Goal: Task Accomplishment & Management: Manage account settings

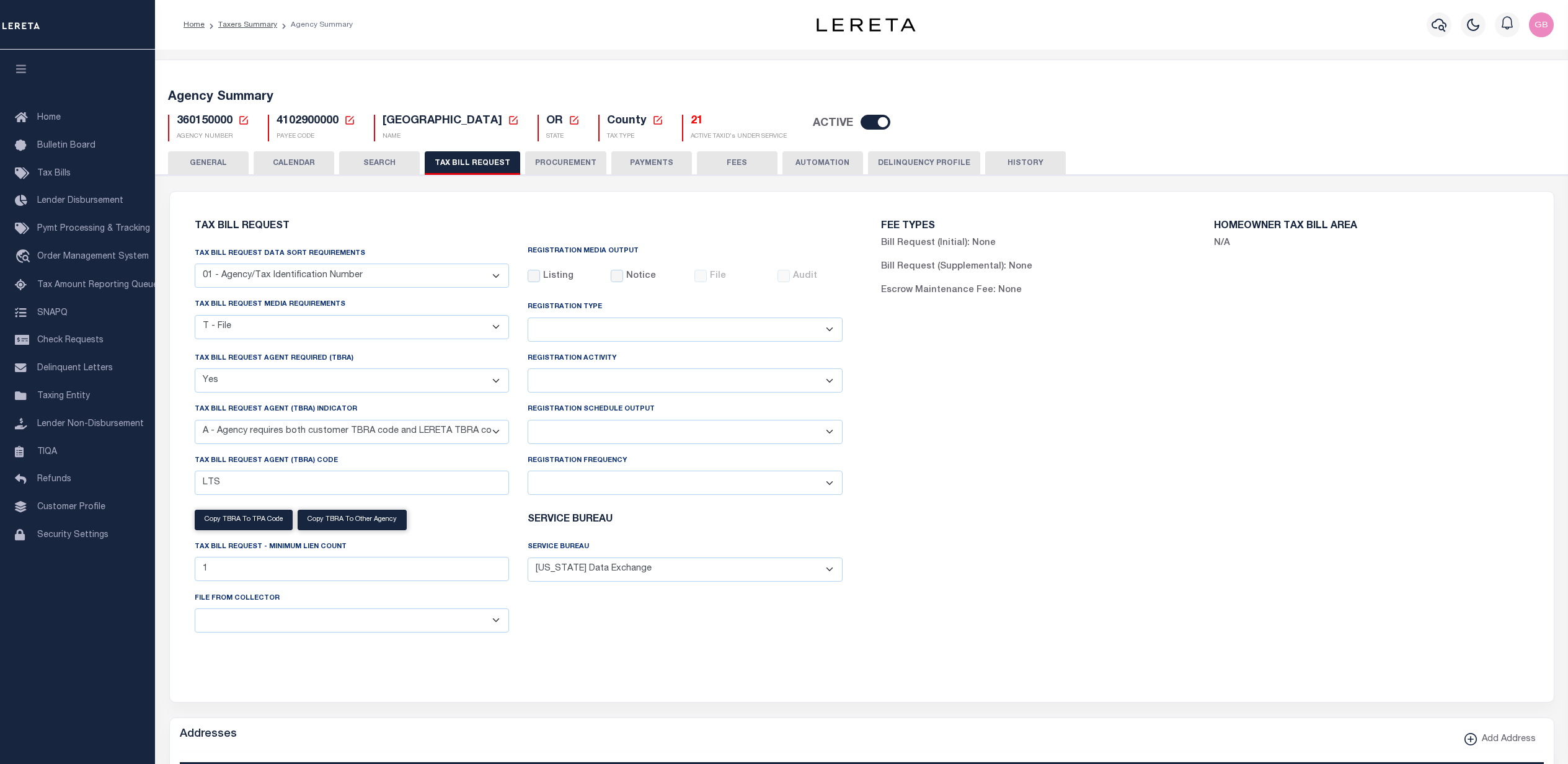
select select "22"
select select "true"
select select "9"
select select
select select "4100743000"
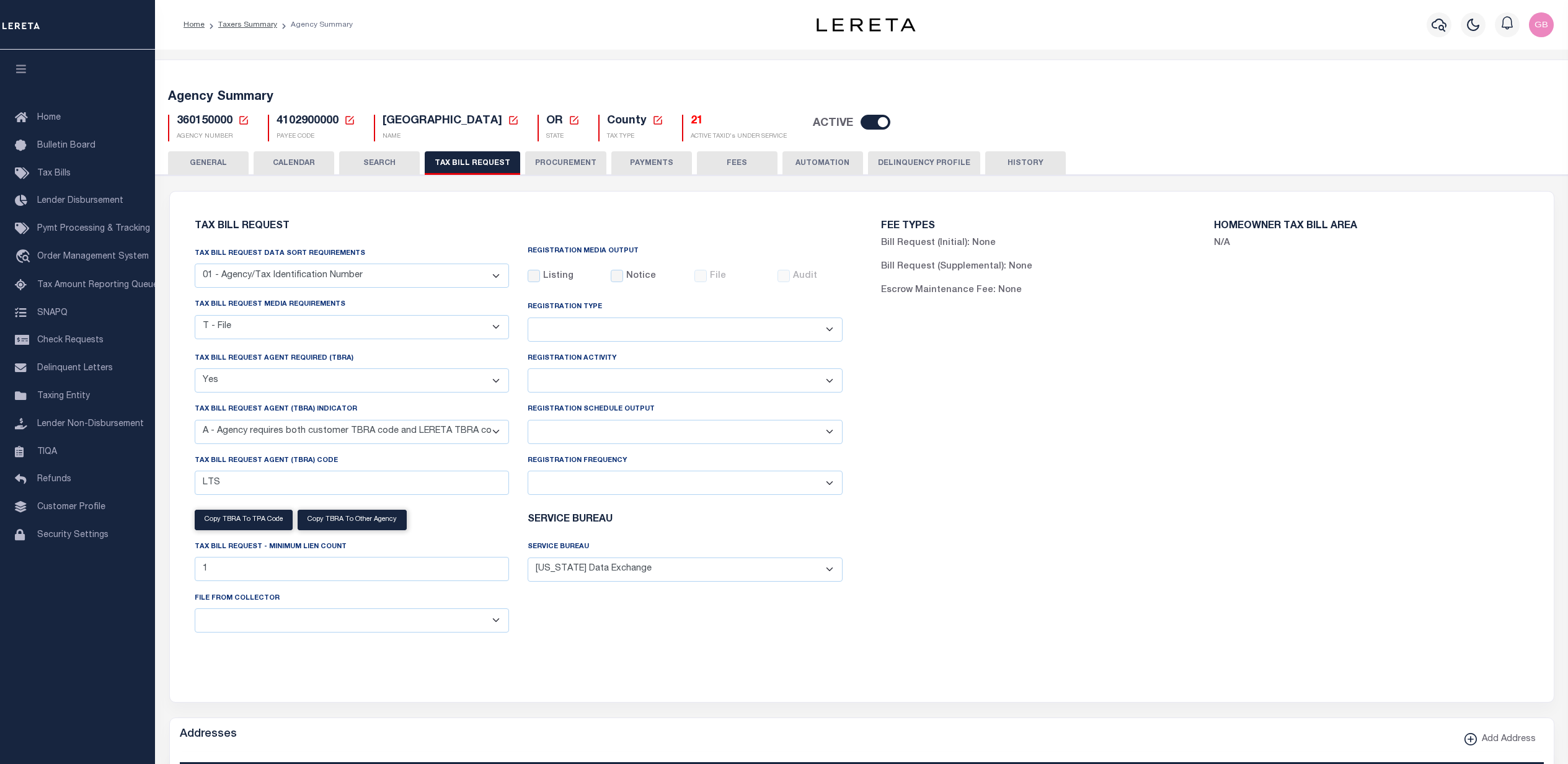
click at [241, 25] on link "Taxers Summary" at bounding box center [247, 25] width 59 height 7
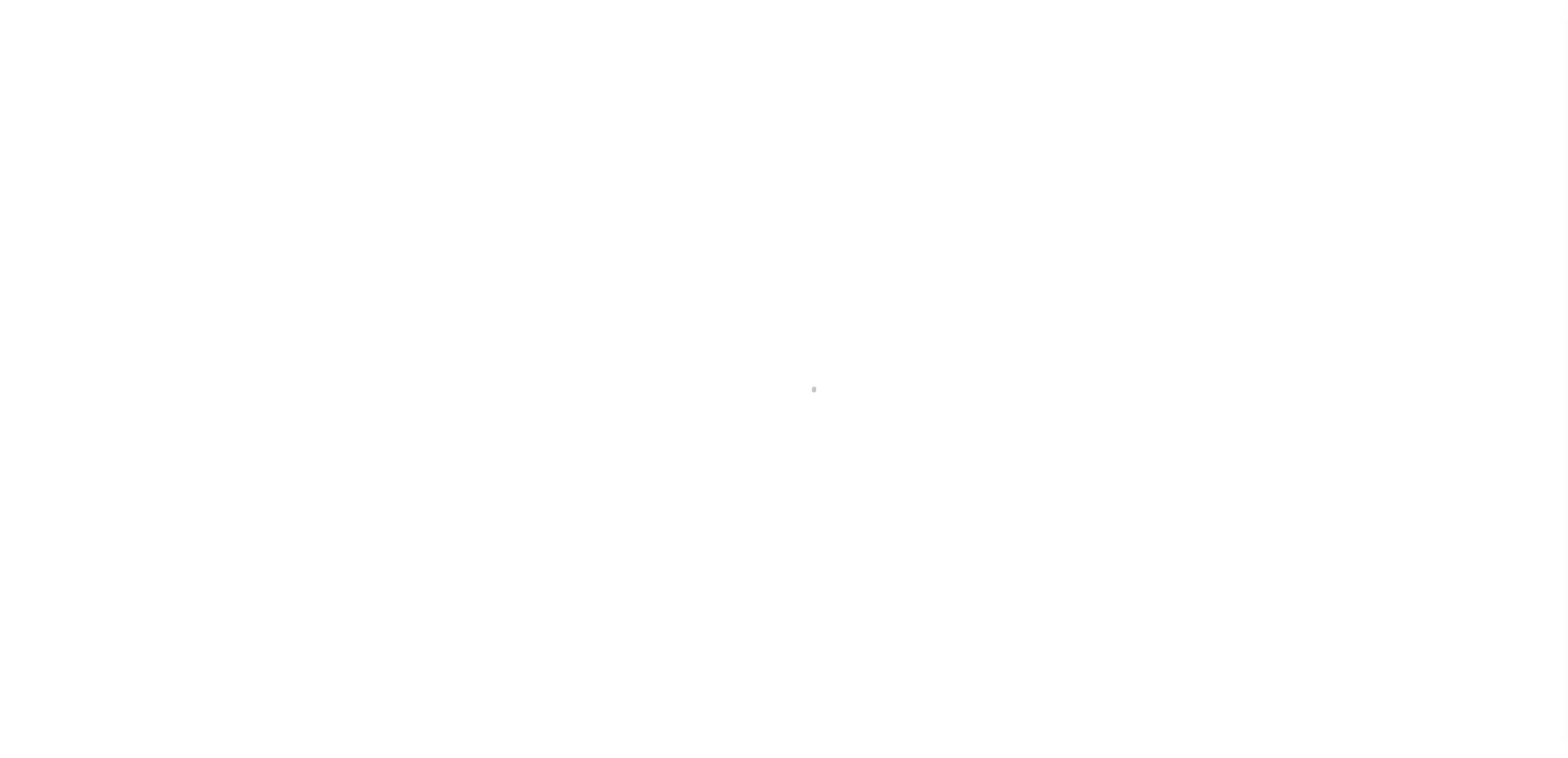
select select "IL"
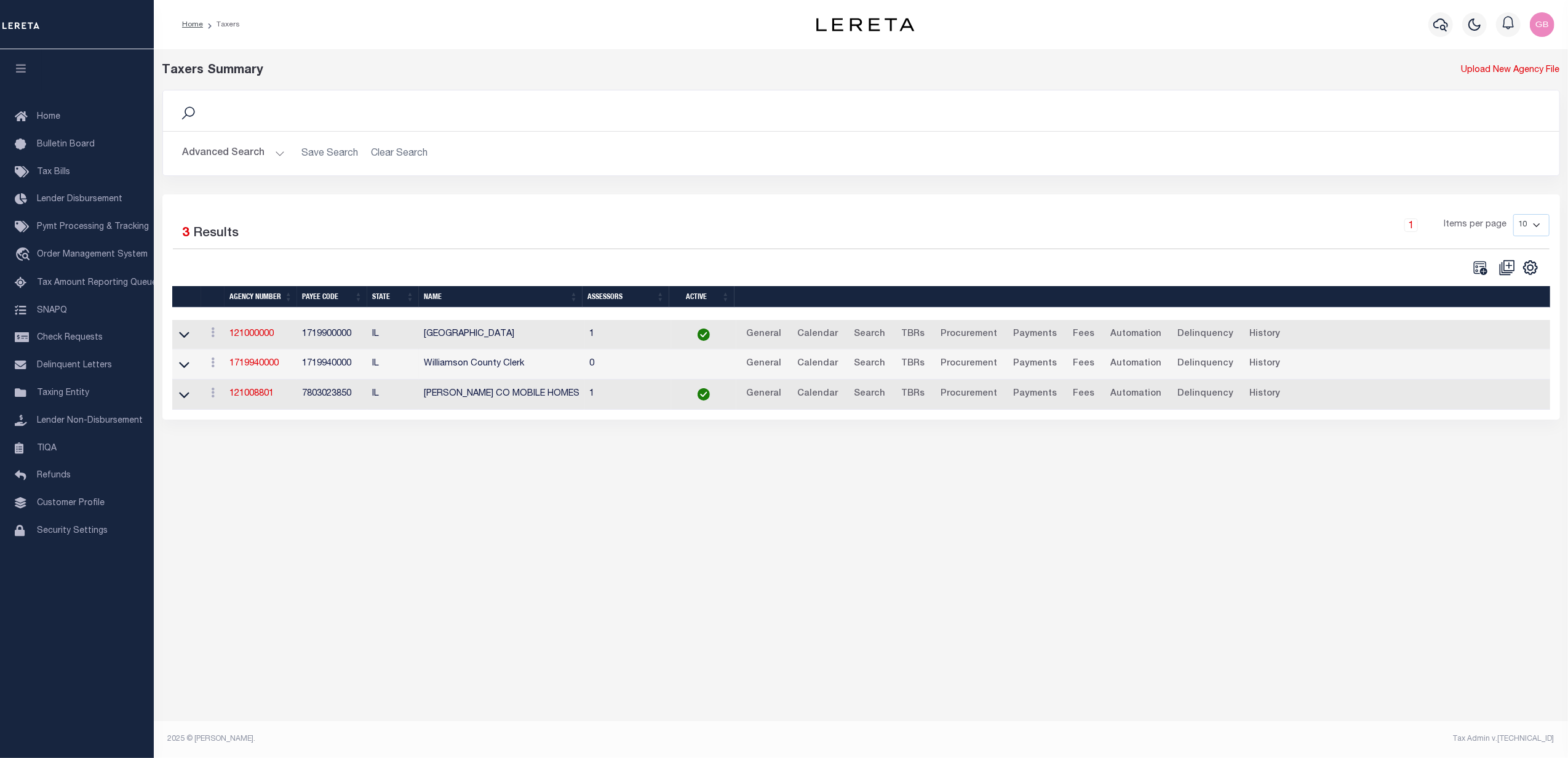
click at [259, 155] on button "Advanced Search" at bounding box center [233, 153] width 102 height 24
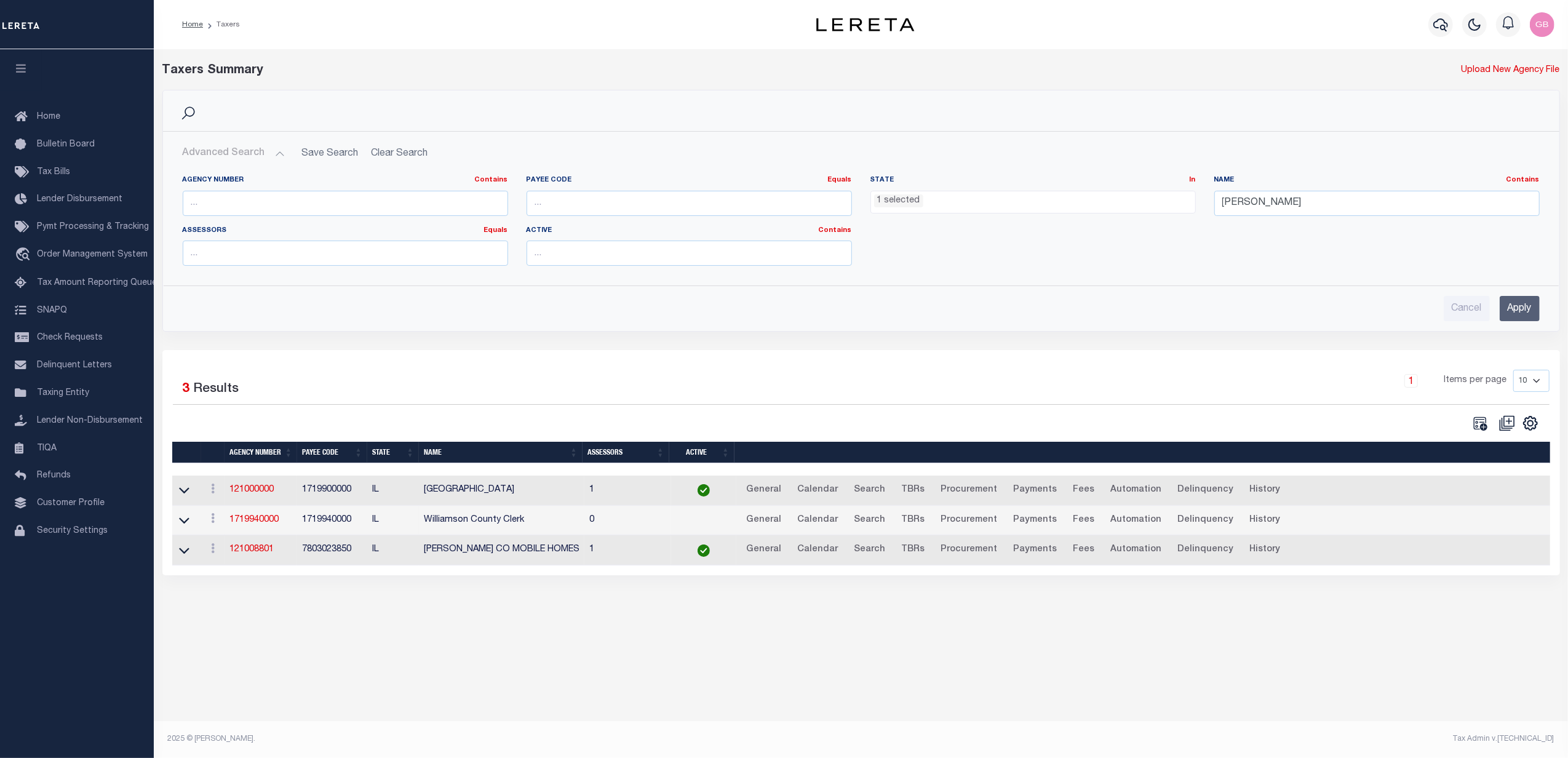
click at [1049, 202] on ul "1 selected" at bounding box center [1032, 199] width 324 height 17
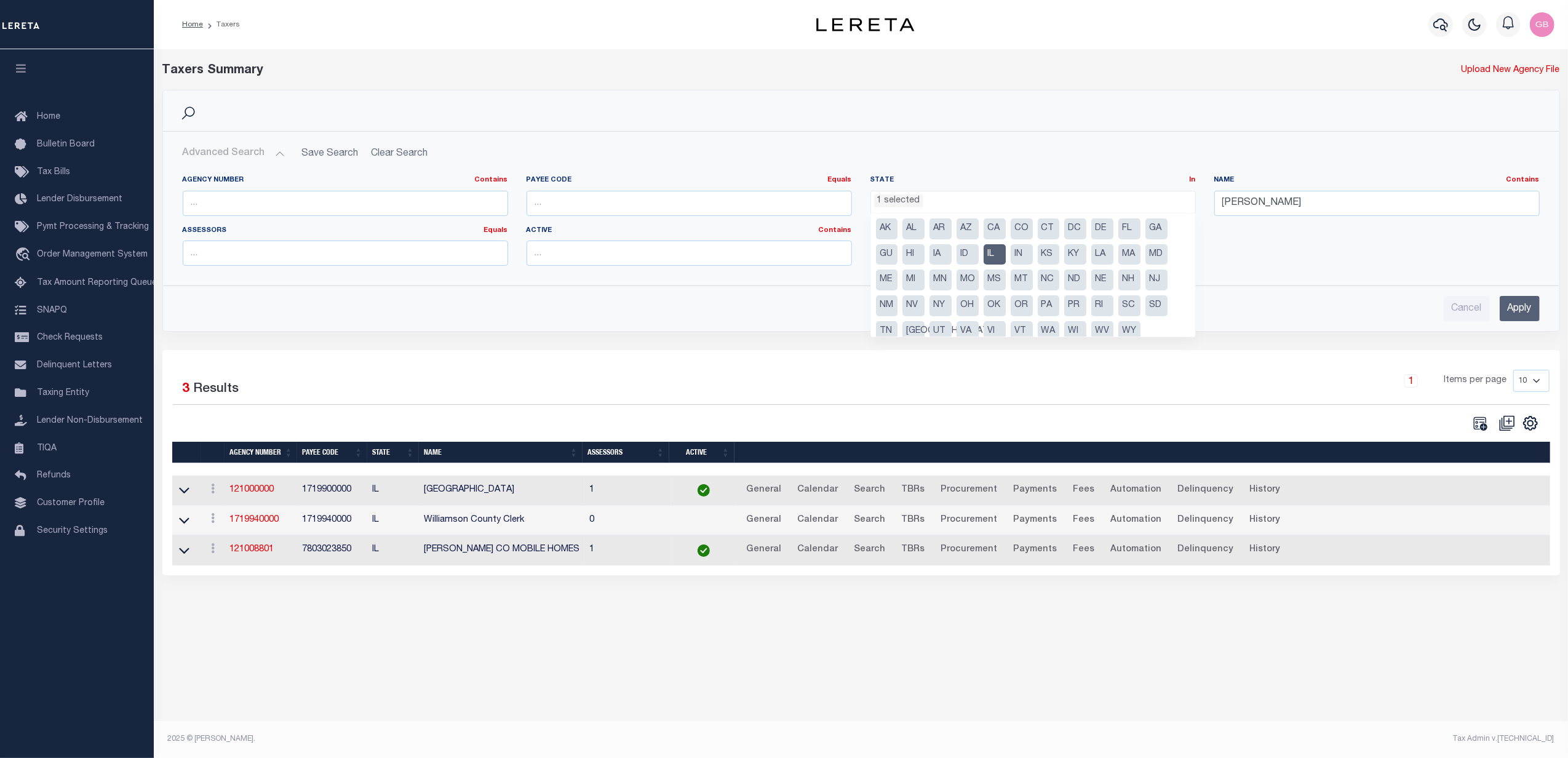
click at [995, 256] on li "IL" at bounding box center [995, 254] width 22 height 21
select select
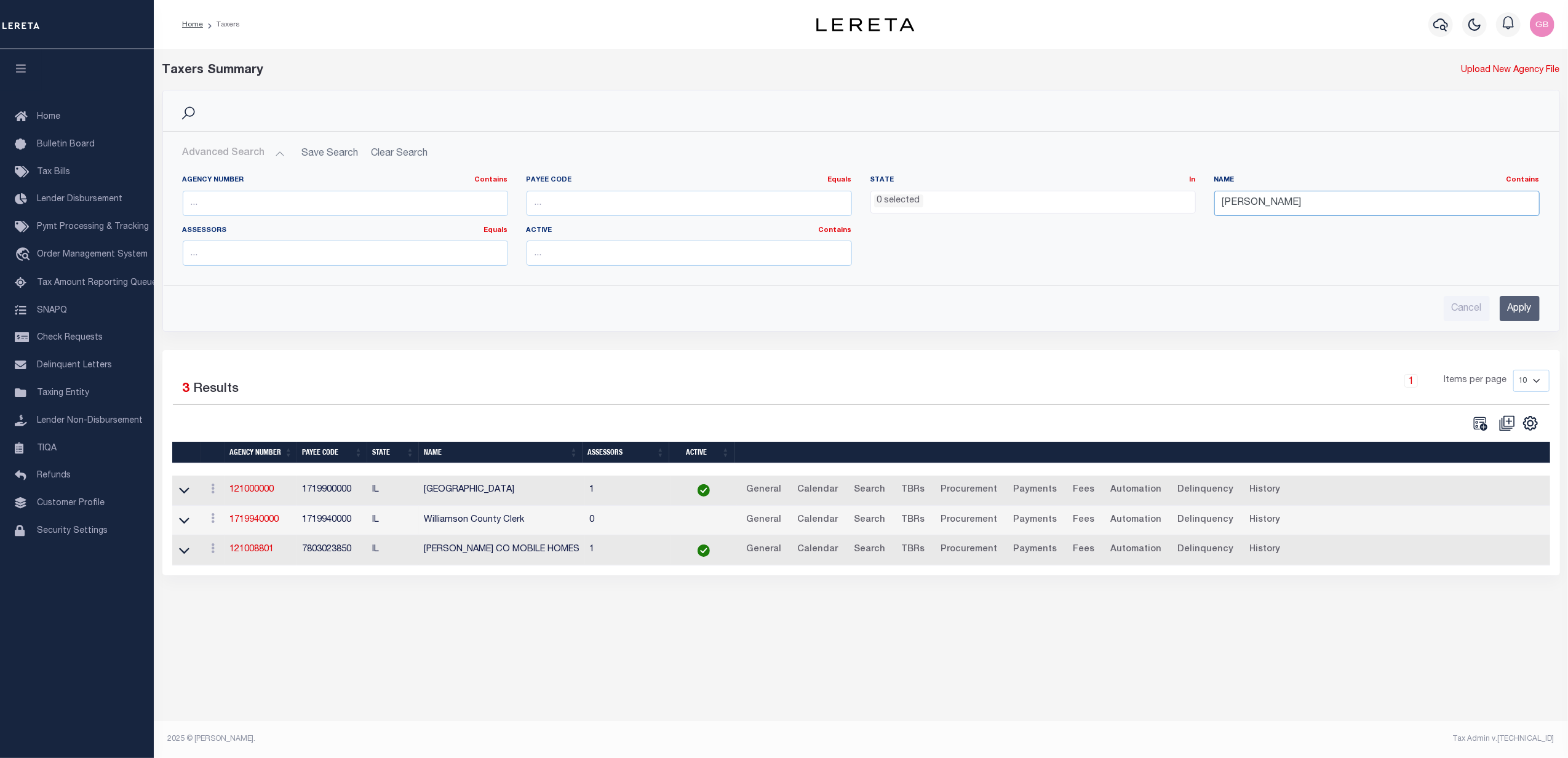
drag, startPoint x: 1210, startPoint y: 203, endPoint x: 1147, endPoint y: 203, distance: 63.0
click at [1147, 203] on div "Agency Number Contains Contains Is Payee Code Equals Equals Is Not Equal To Is …" at bounding box center [861, 225] width 1375 height 100
click at [374, 201] on input "text" at bounding box center [345, 203] width 325 height 25
type input "410050000"
click at [1523, 312] on input "Apply" at bounding box center [1519, 308] width 40 height 25
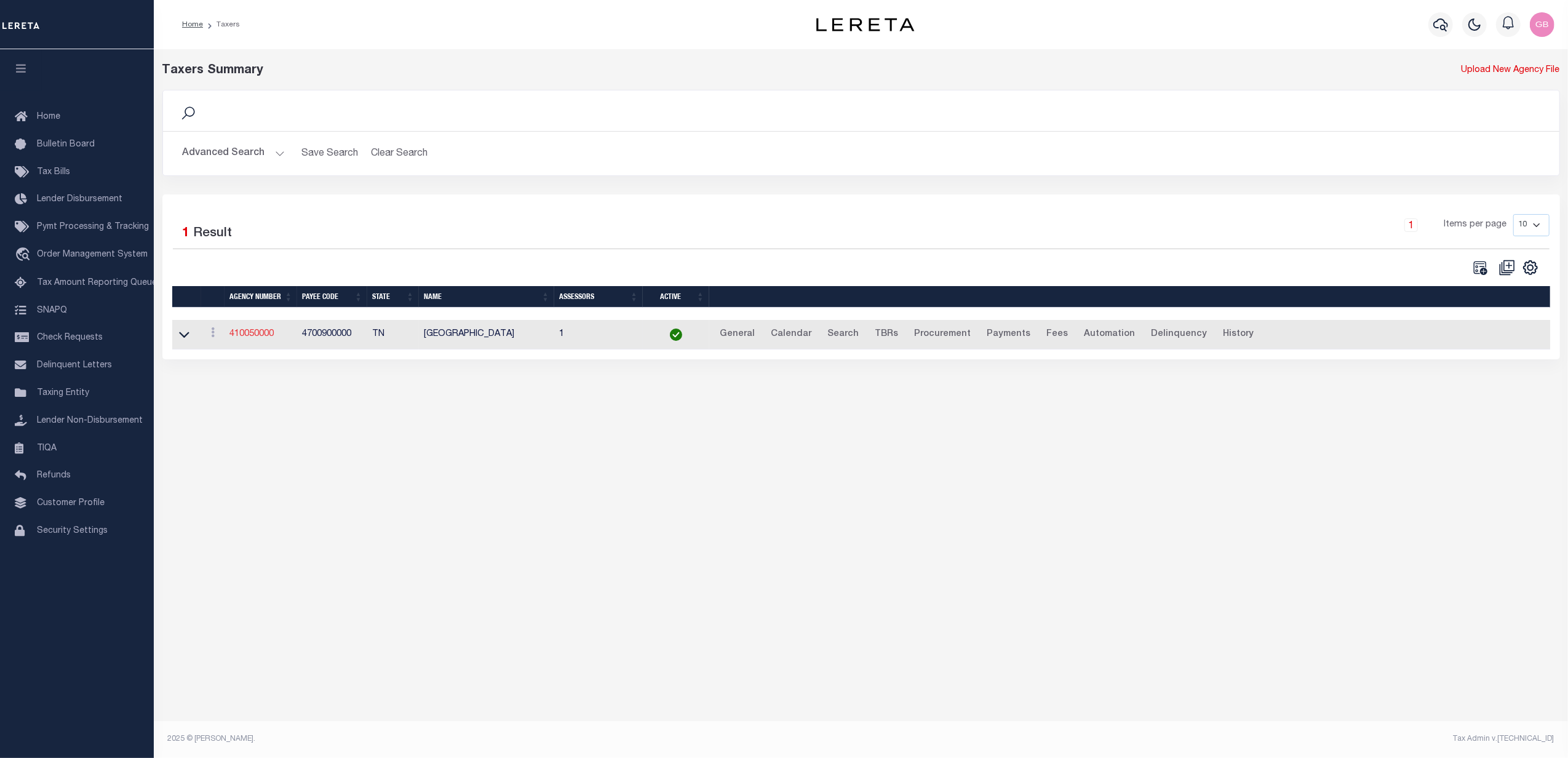
click at [241, 335] on link "410050000" at bounding box center [252, 334] width 45 height 9
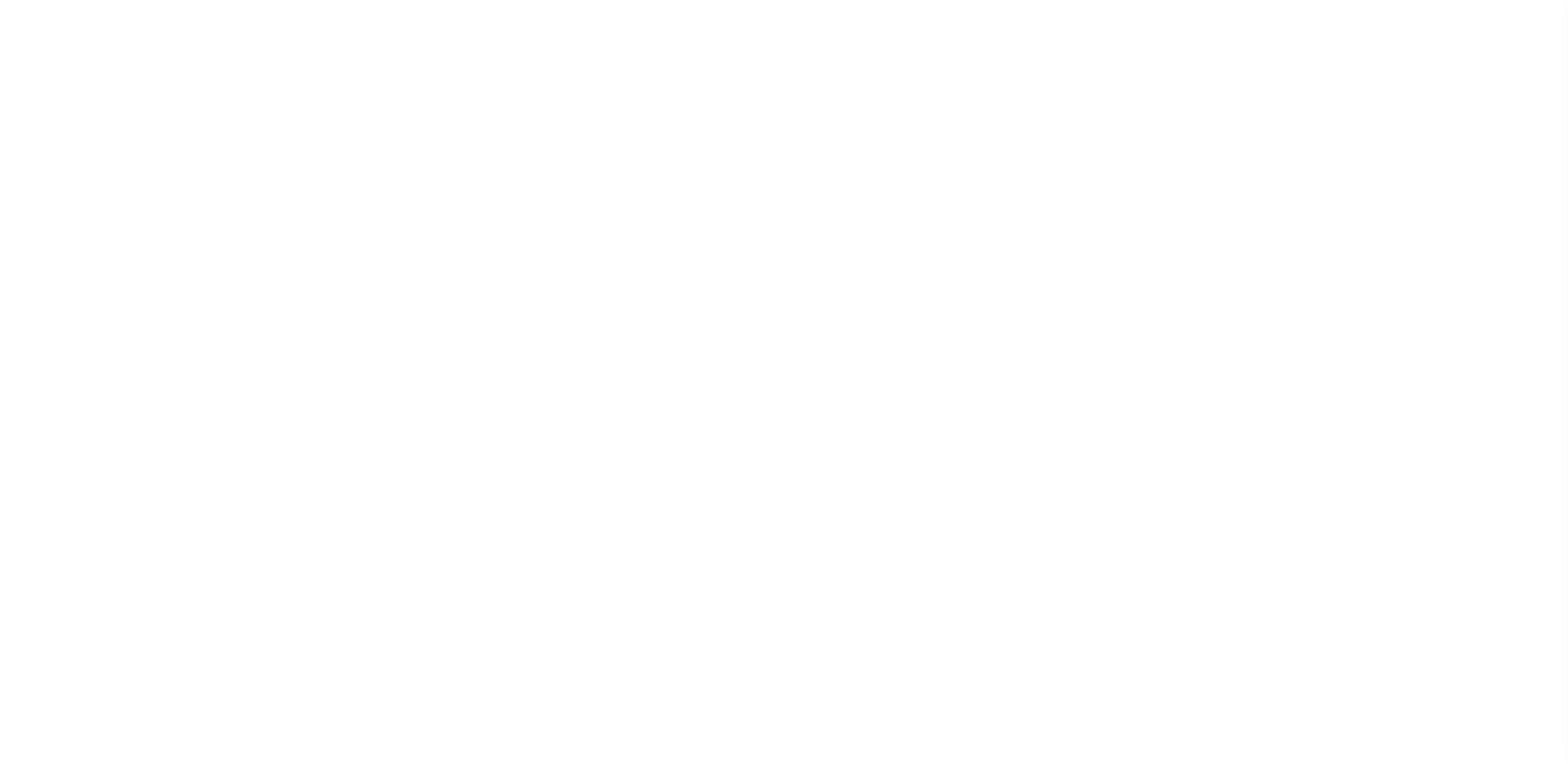
select select
checkbox input "false"
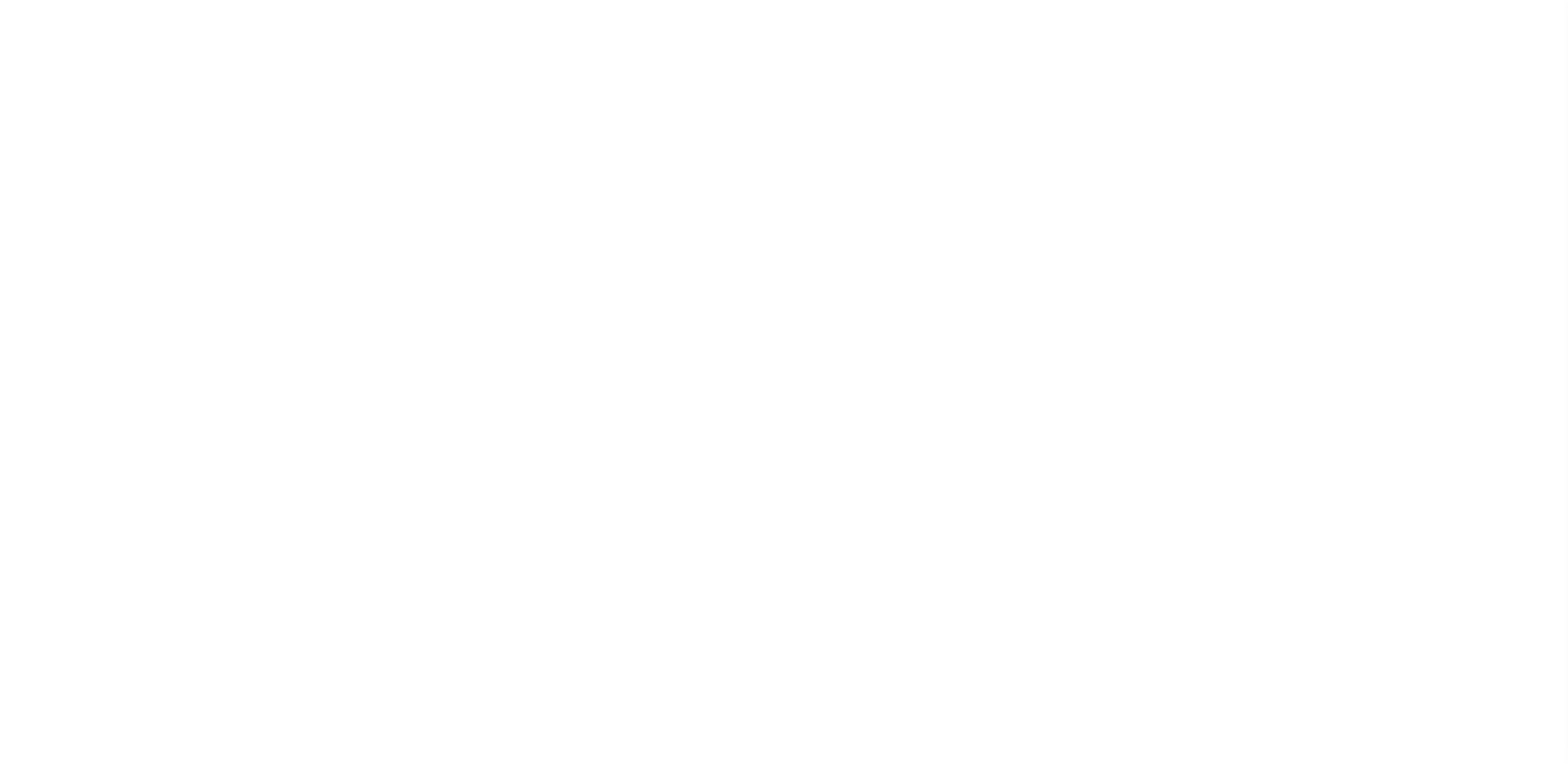
checkbox input "false"
type input "4700900000"
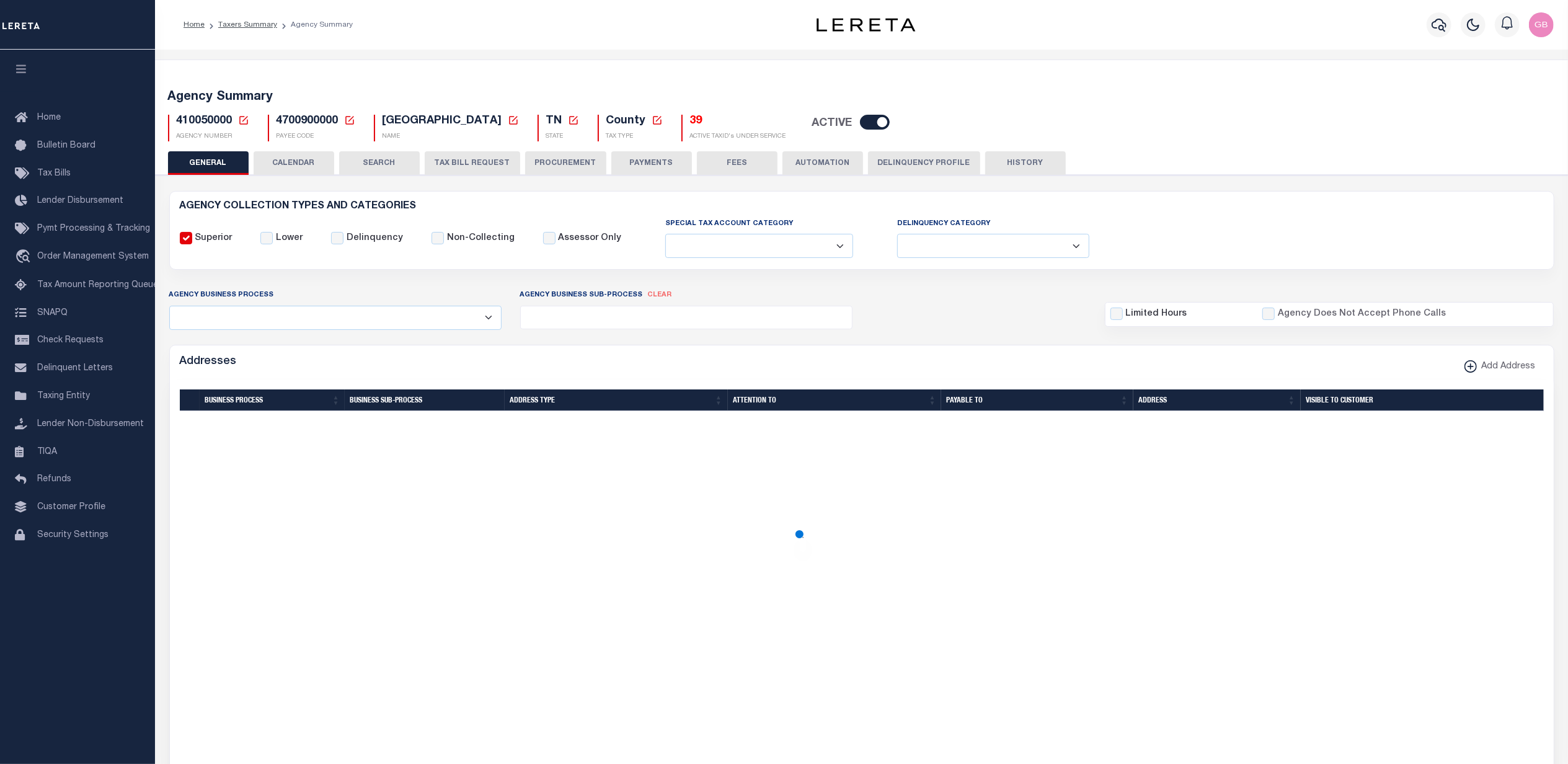
click at [284, 165] on button "CALENDAR" at bounding box center [294, 163] width 80 height 24
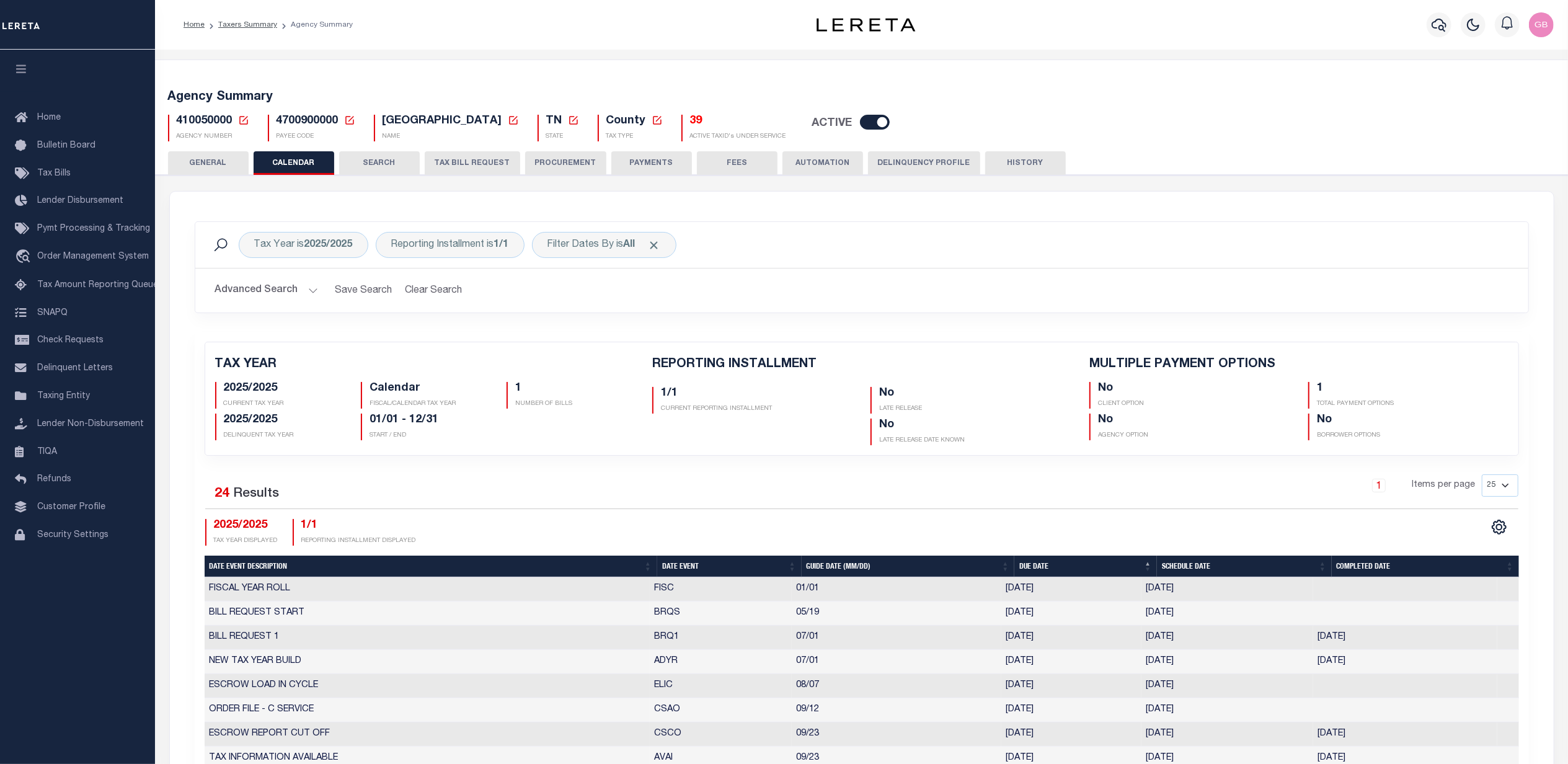
checkbox input "false"
type input "1"
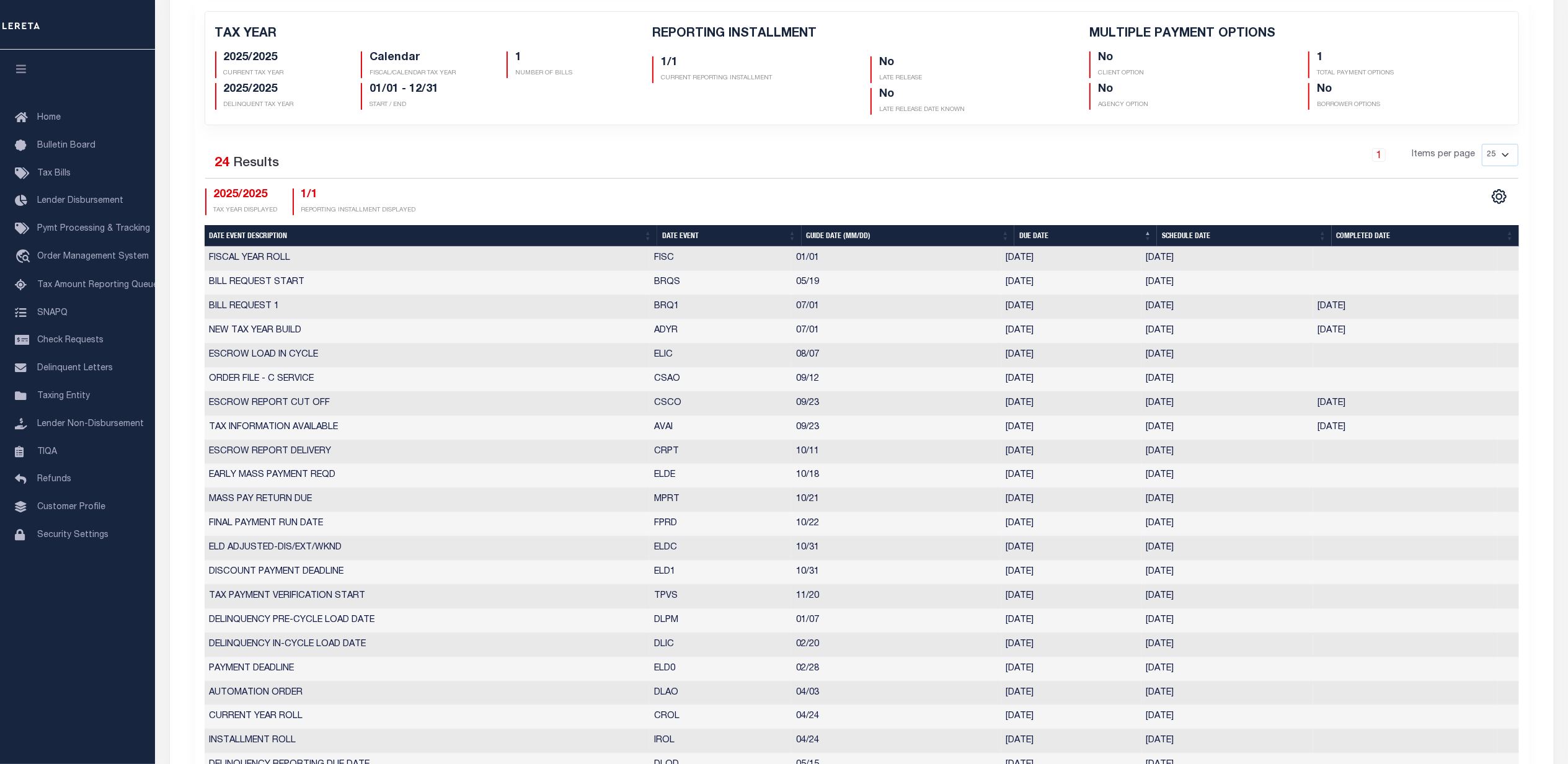
scroll to position [496, 0]
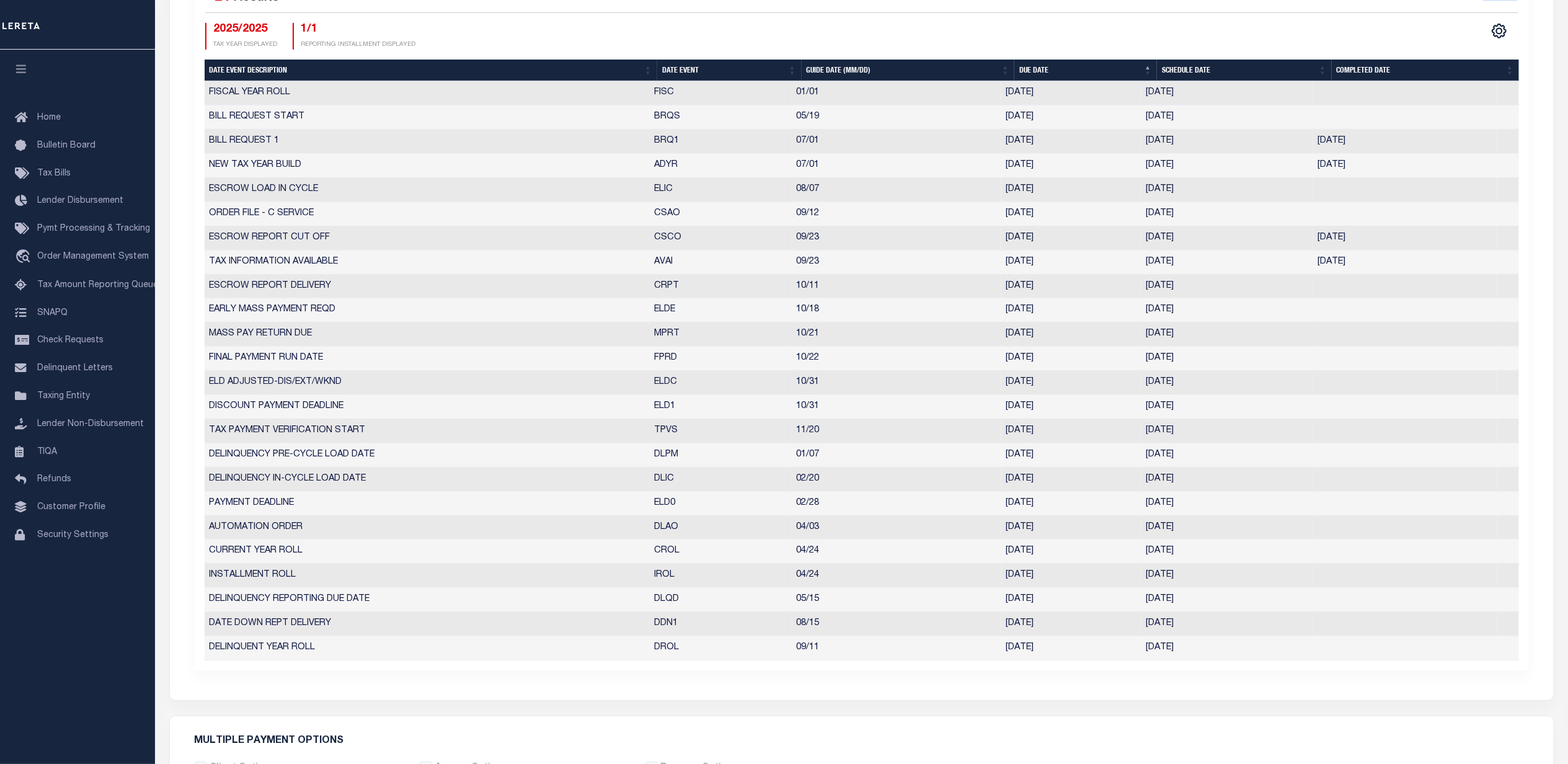
click at [1173, 347] on td "10/21/2025" at bounding box center [1227, 334] width 172 height 24
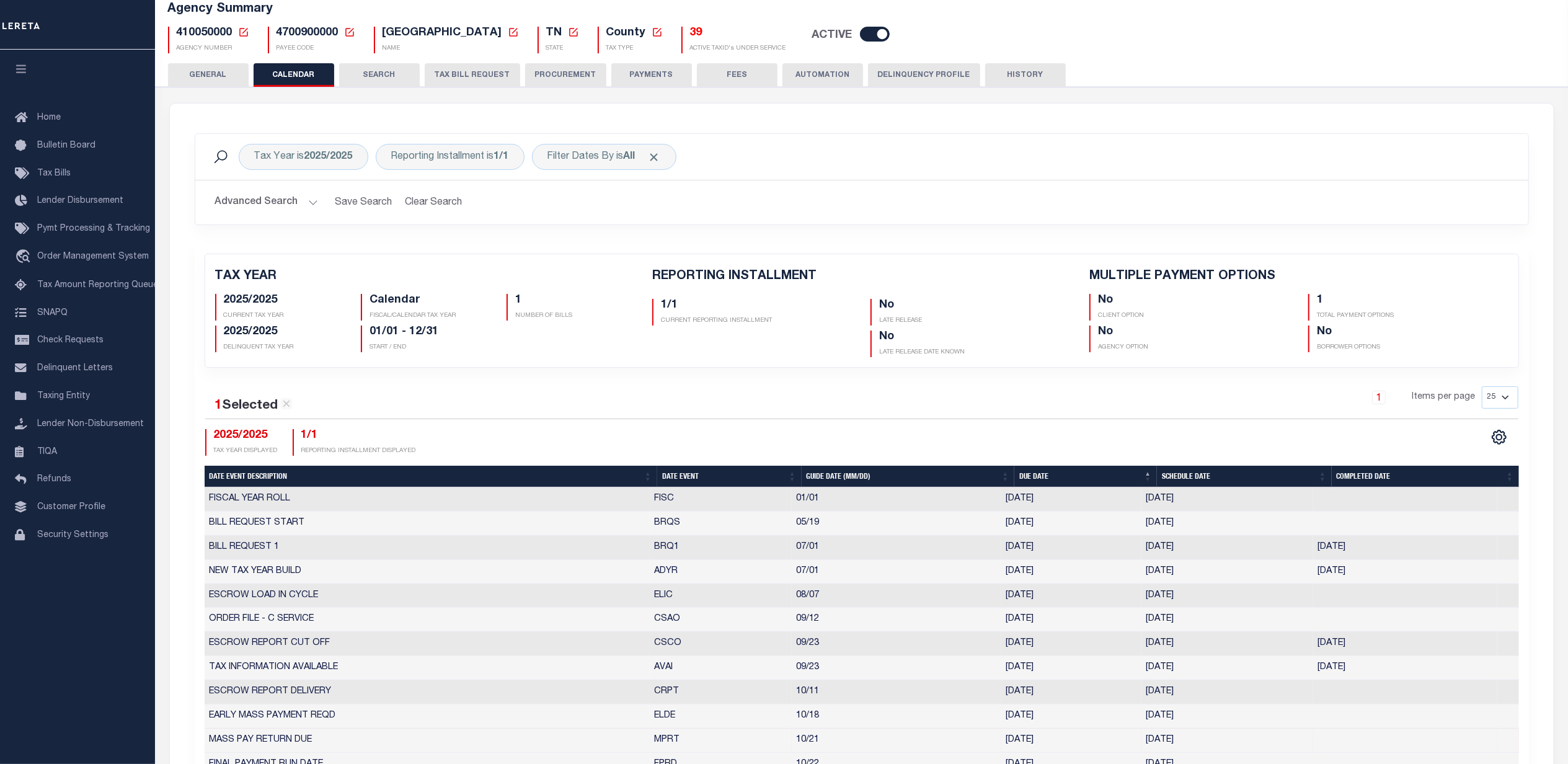
scroll to position [82, 0]
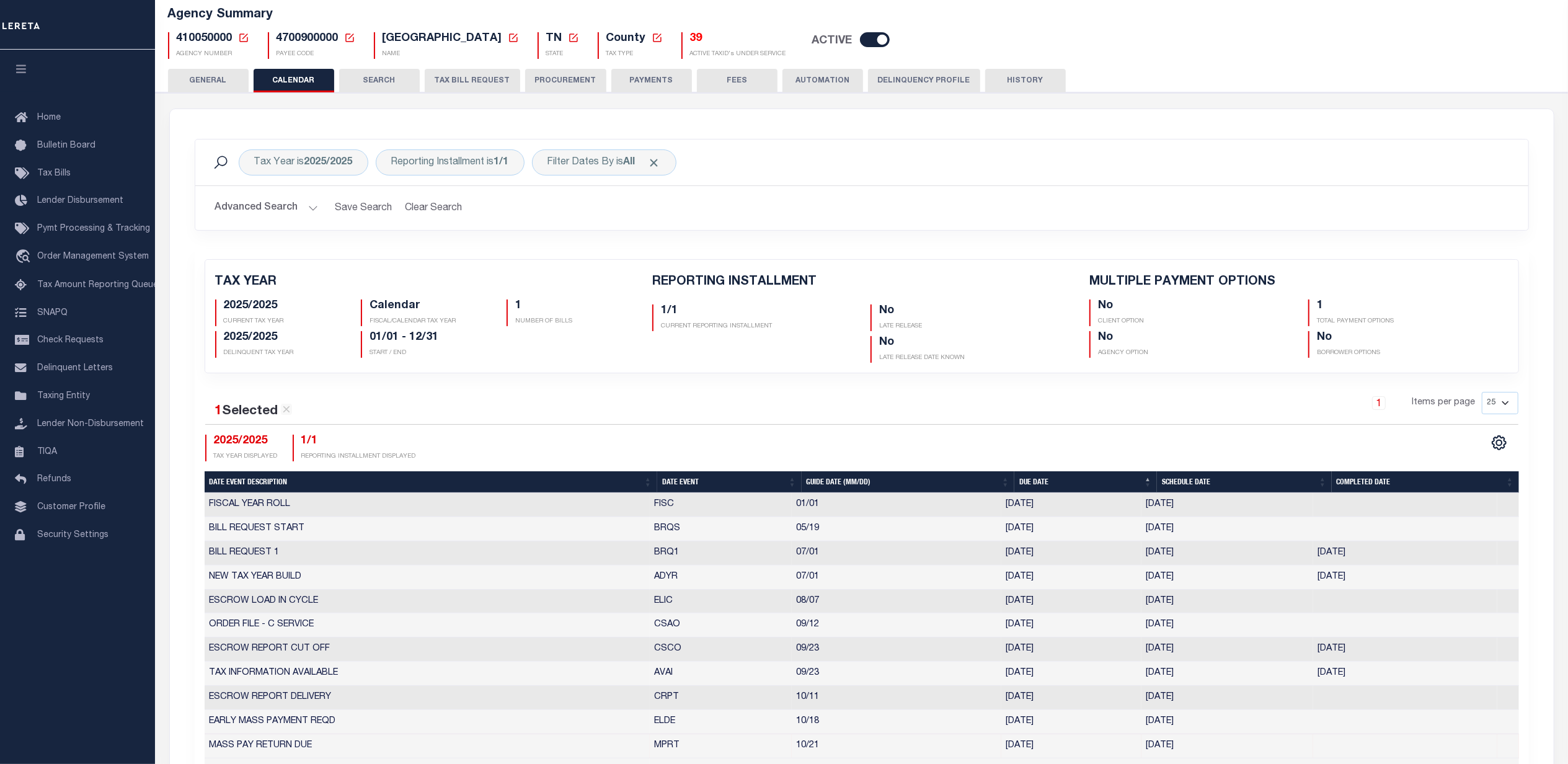
click at [490, 82] on button "TAX BILL REQUEST" at bounding box center [472, 80] width 95 height 24
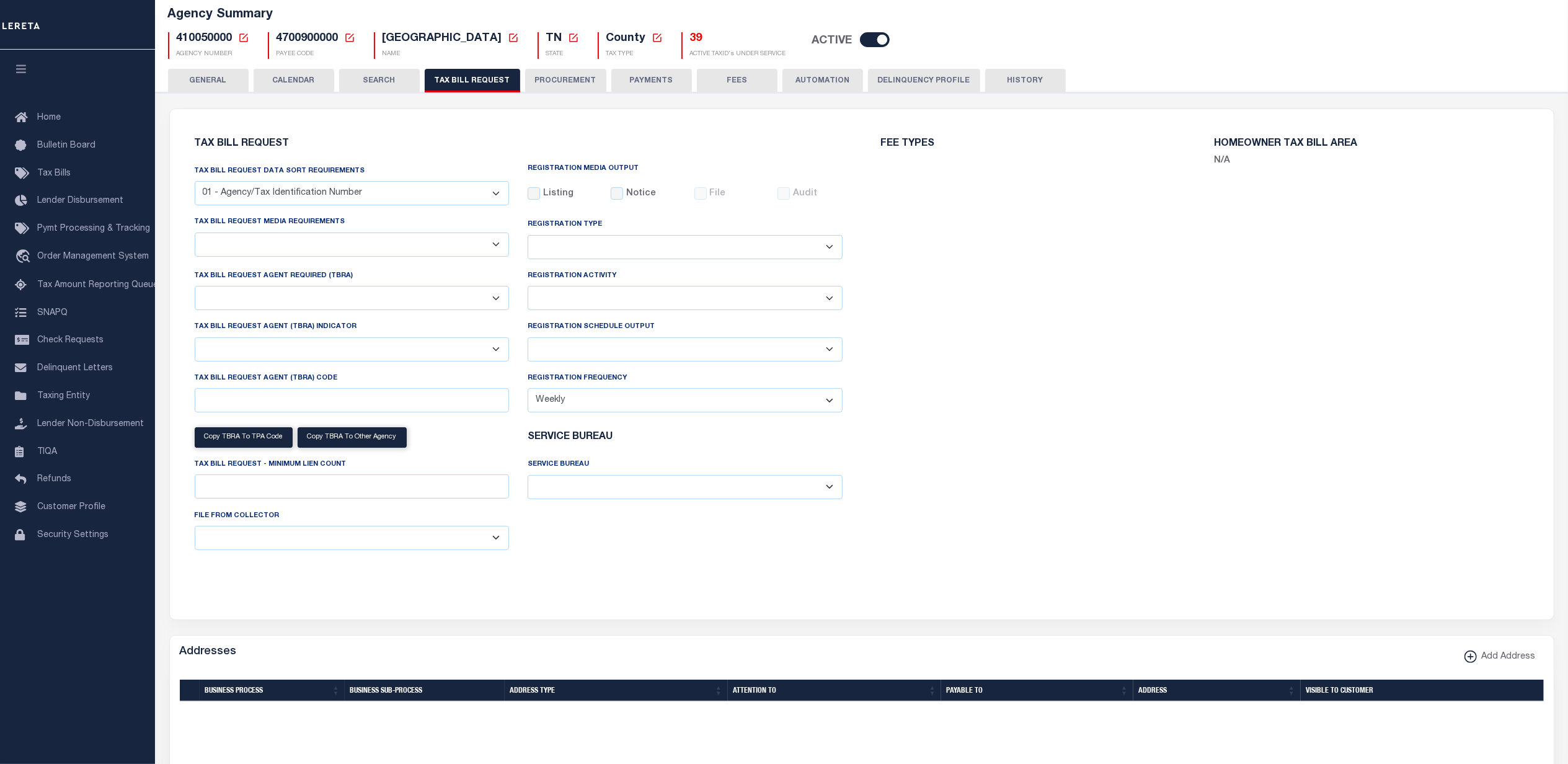
select select "27"
checkbox input "false"
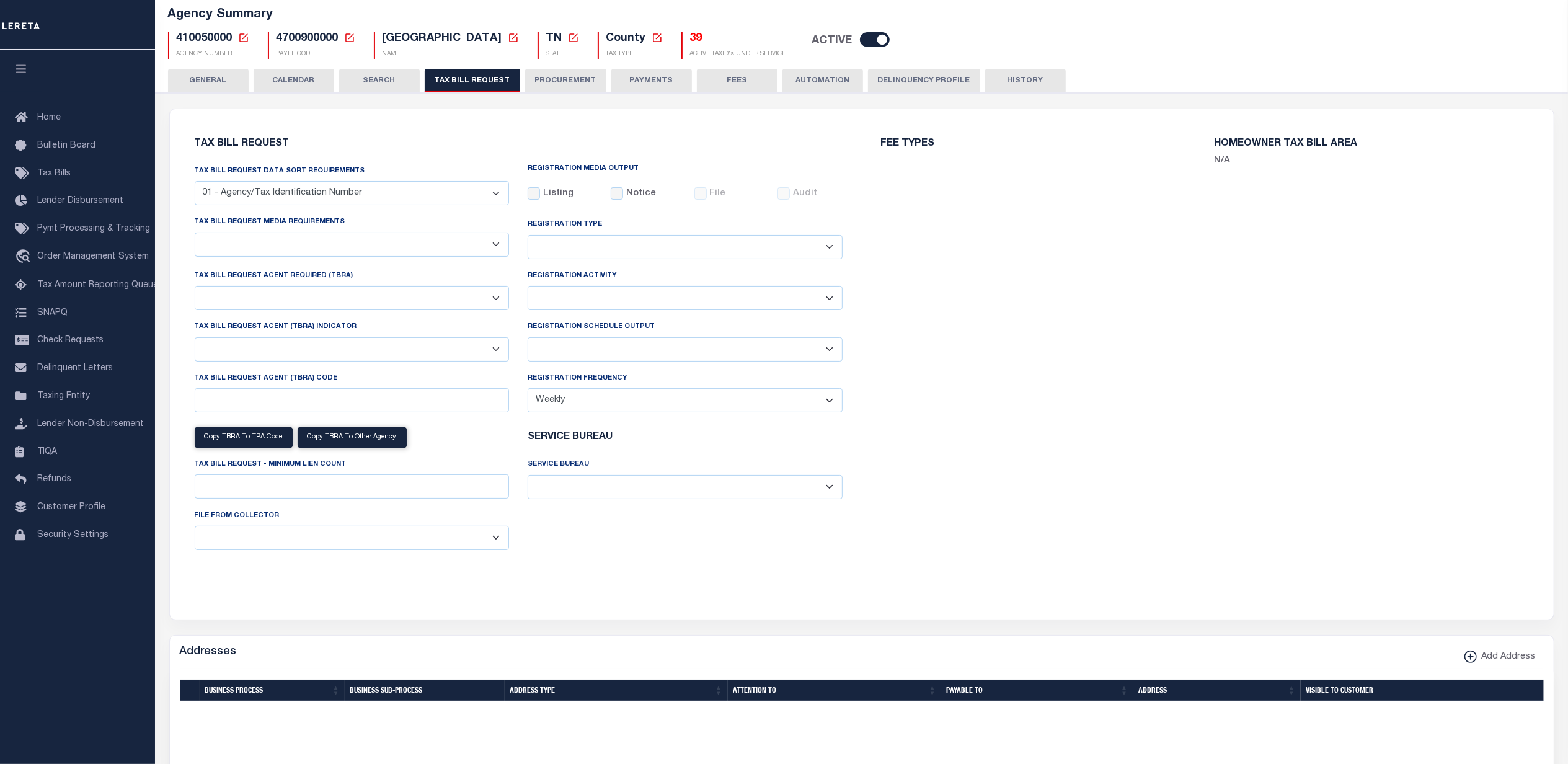
select select "22"
select select "false"
select select "15"
type input "0700"
select select
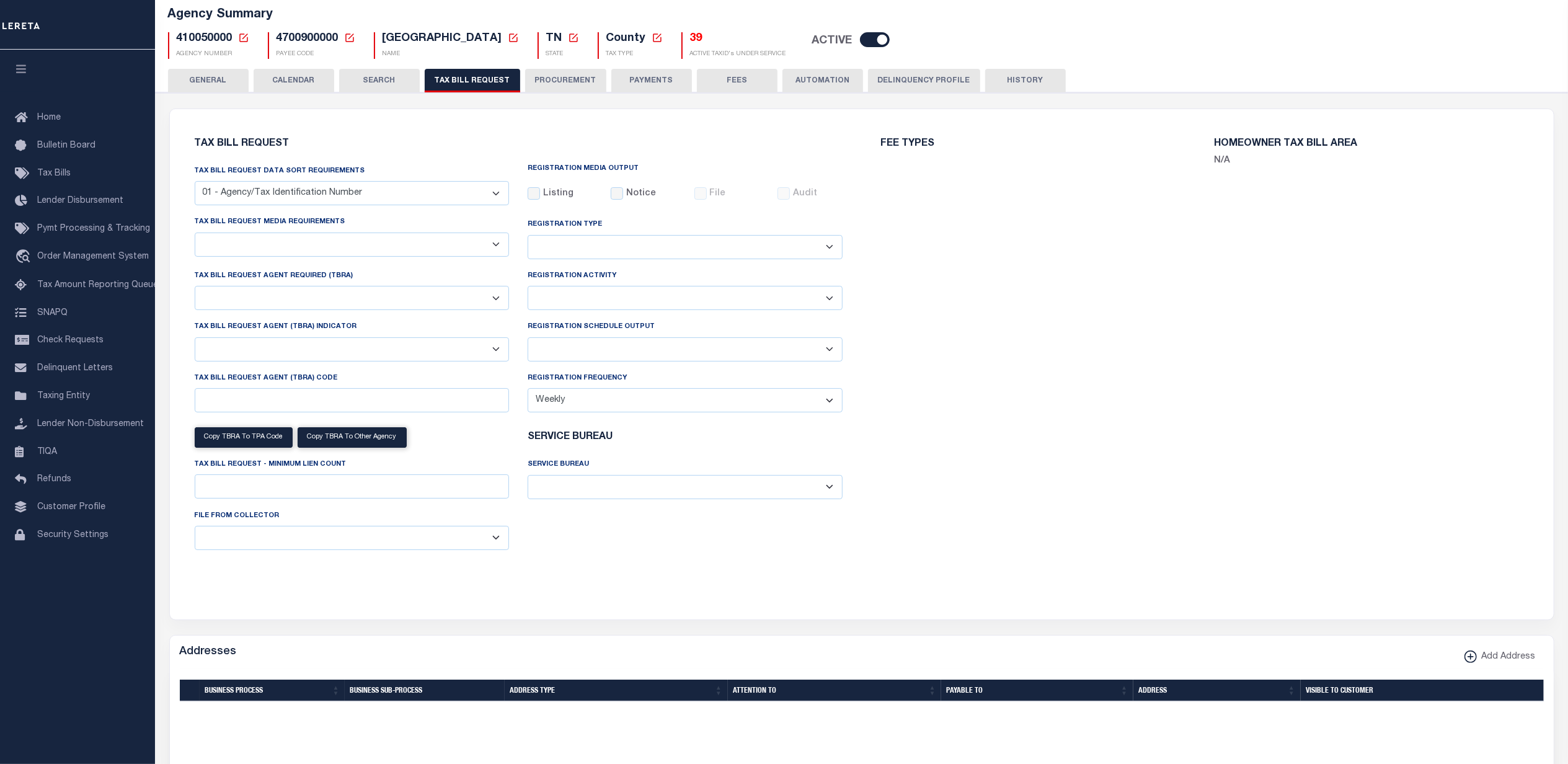
select select "1801743000"
